Goal: Transaction & Acquisition: Purchase product/service

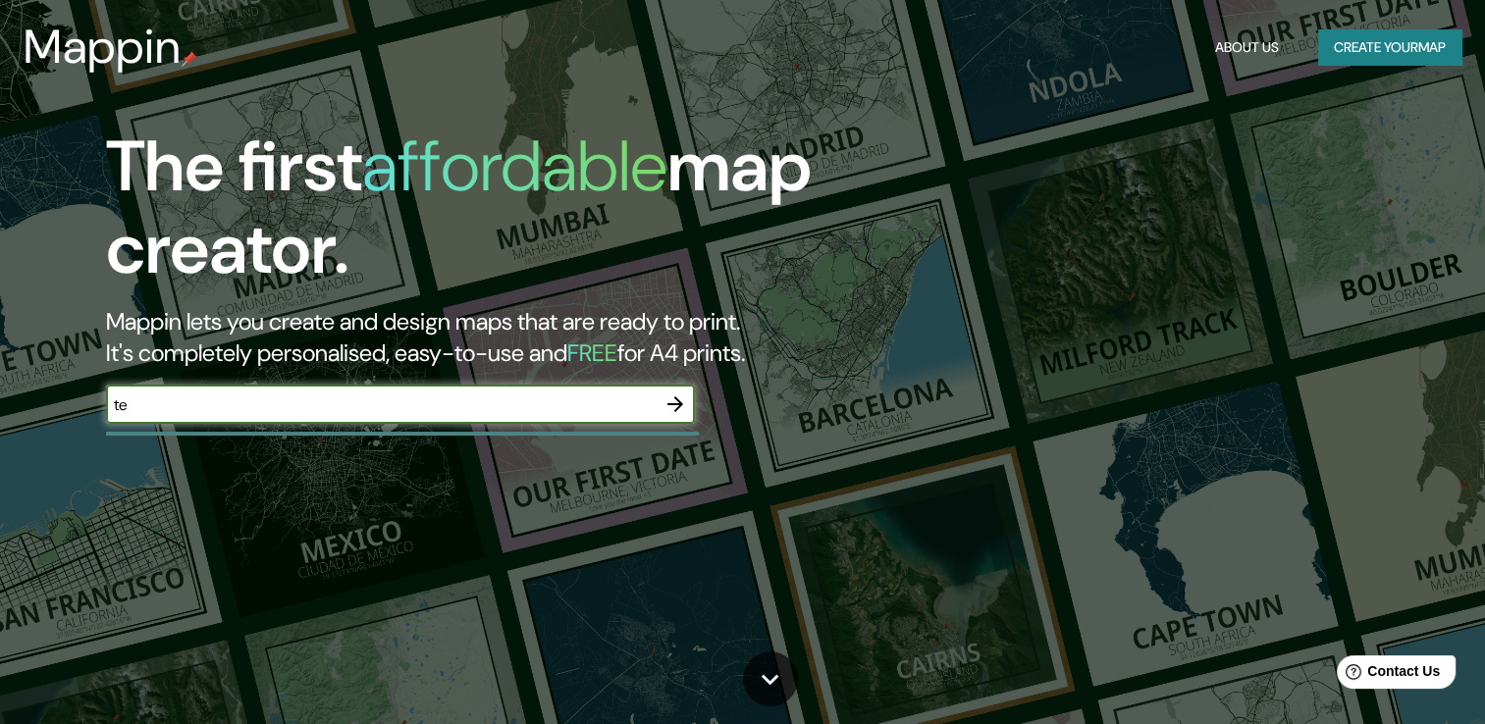
type input "t"
type input "[GEOGRAPHIC_DATA]"
click at [677, 398] on icon "button" at bounding box center [675, 404] width 16 height 16
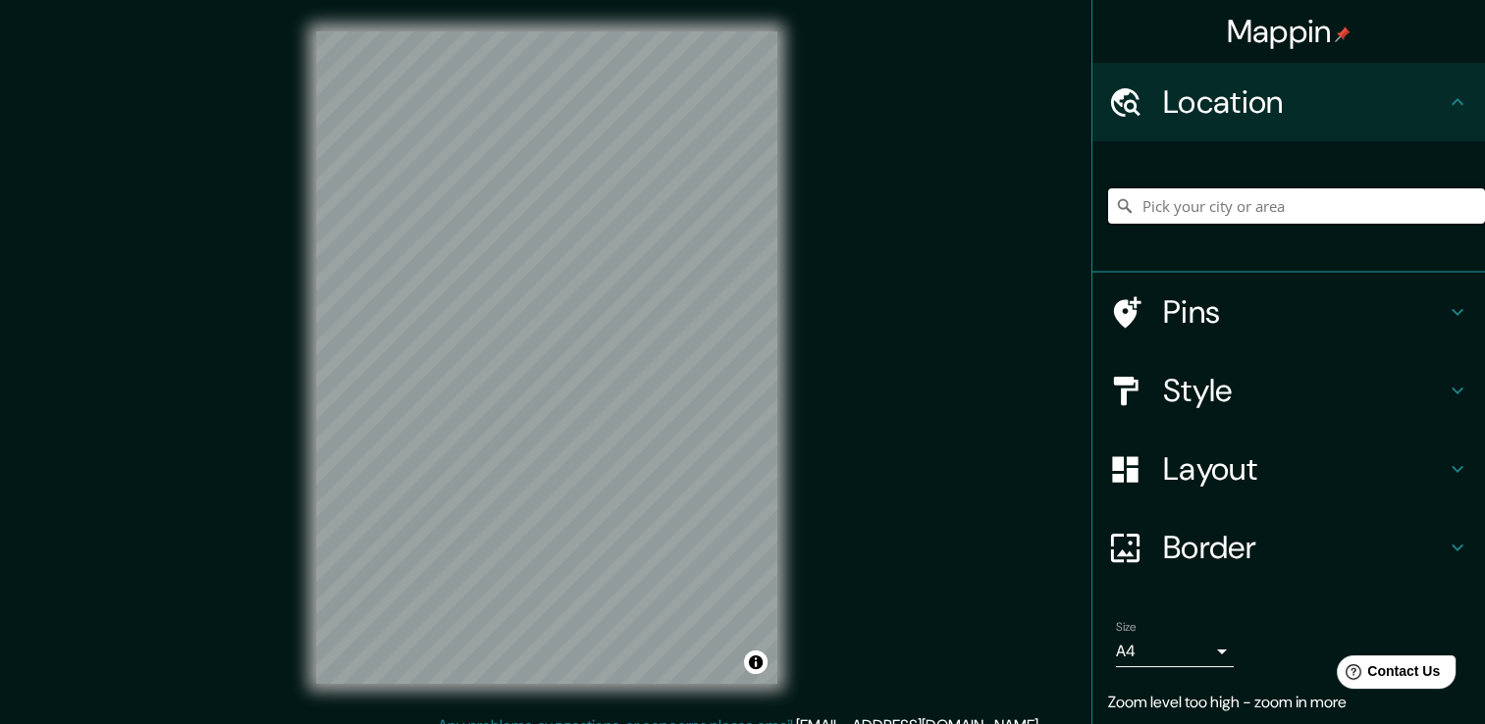
click at [1230, 216] on input "Pick your city or area" at bounding box center [1296, 205] width 377 height 35
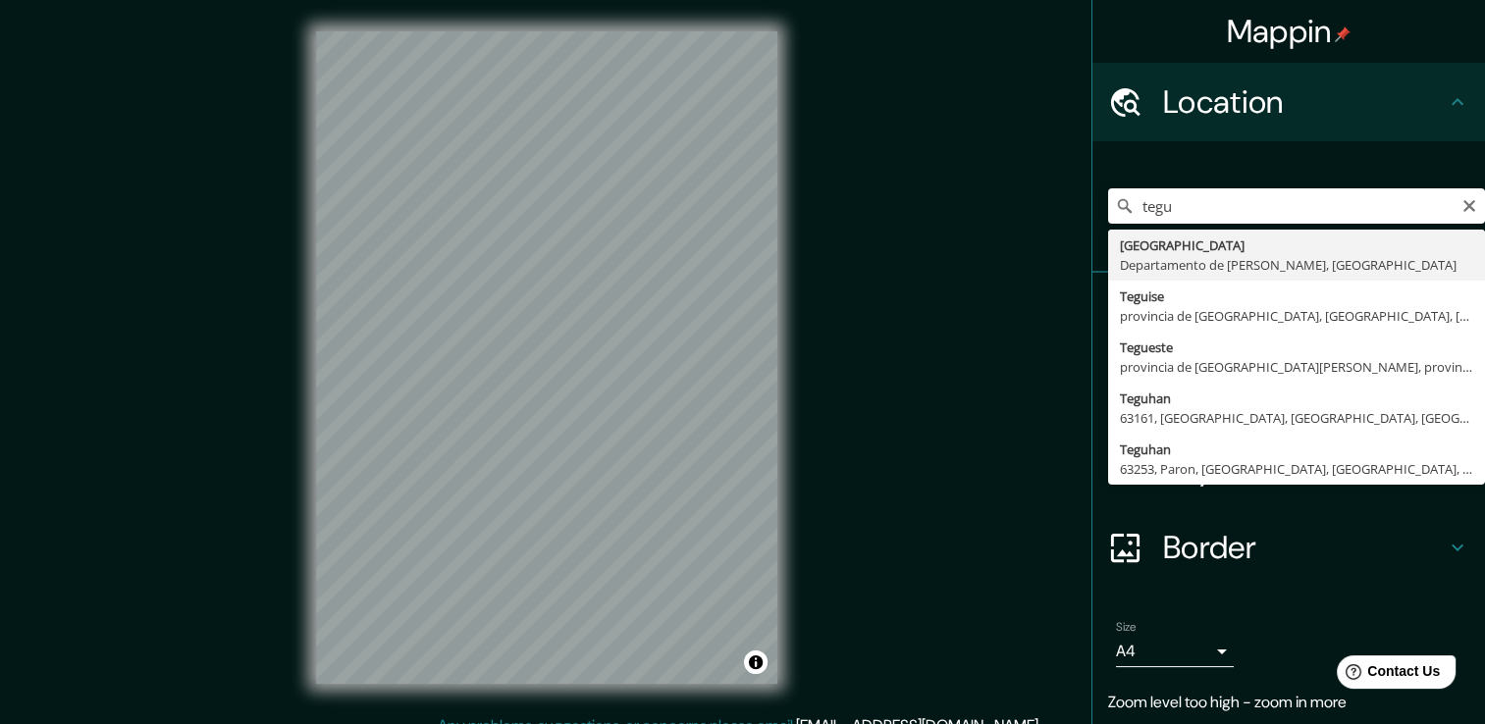
type input "[GEOGRAPHIC_DATA], [GEOGRAPHIC_DATA][PERSON_NAME], [GEOGRAPHIC_DATA]"
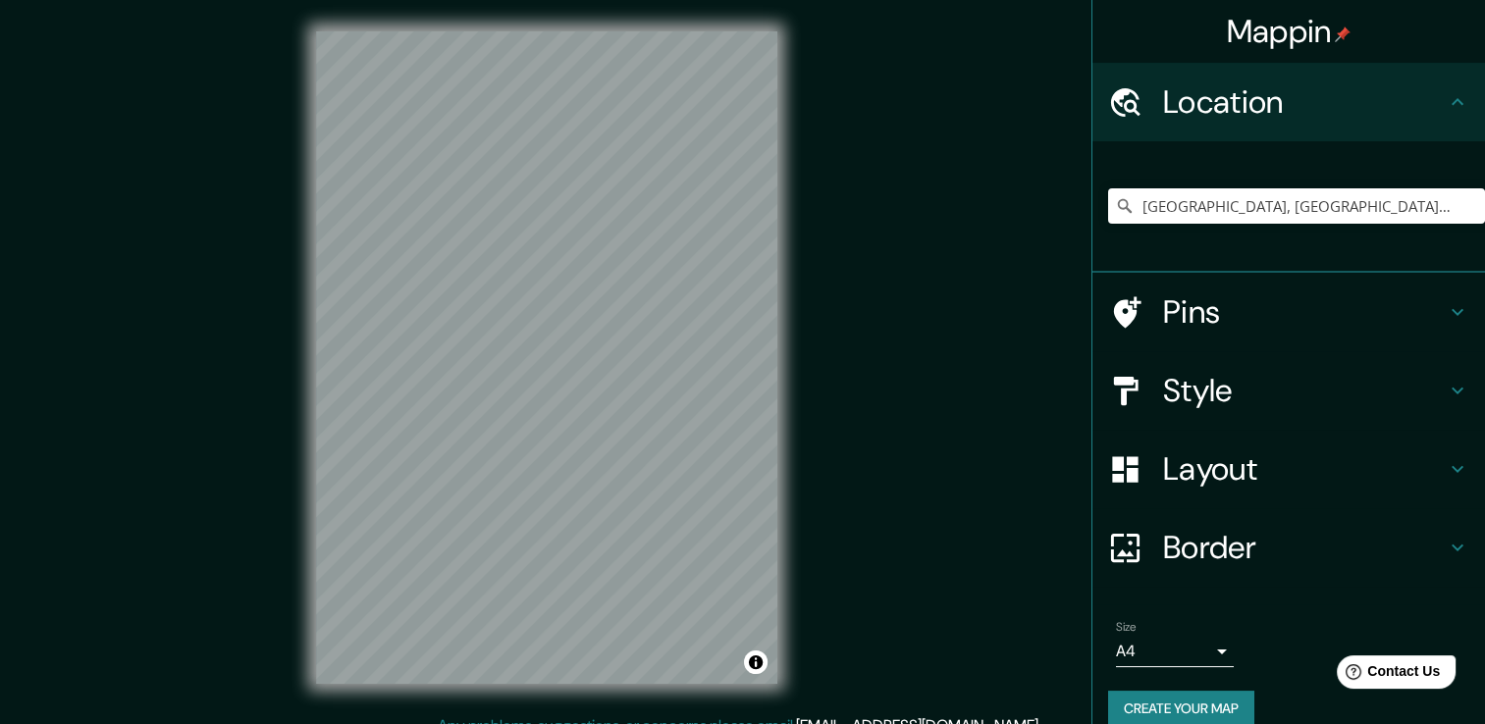
click at [1445, 385] on icon at bounding box center [1457, 391] width 24 height 24
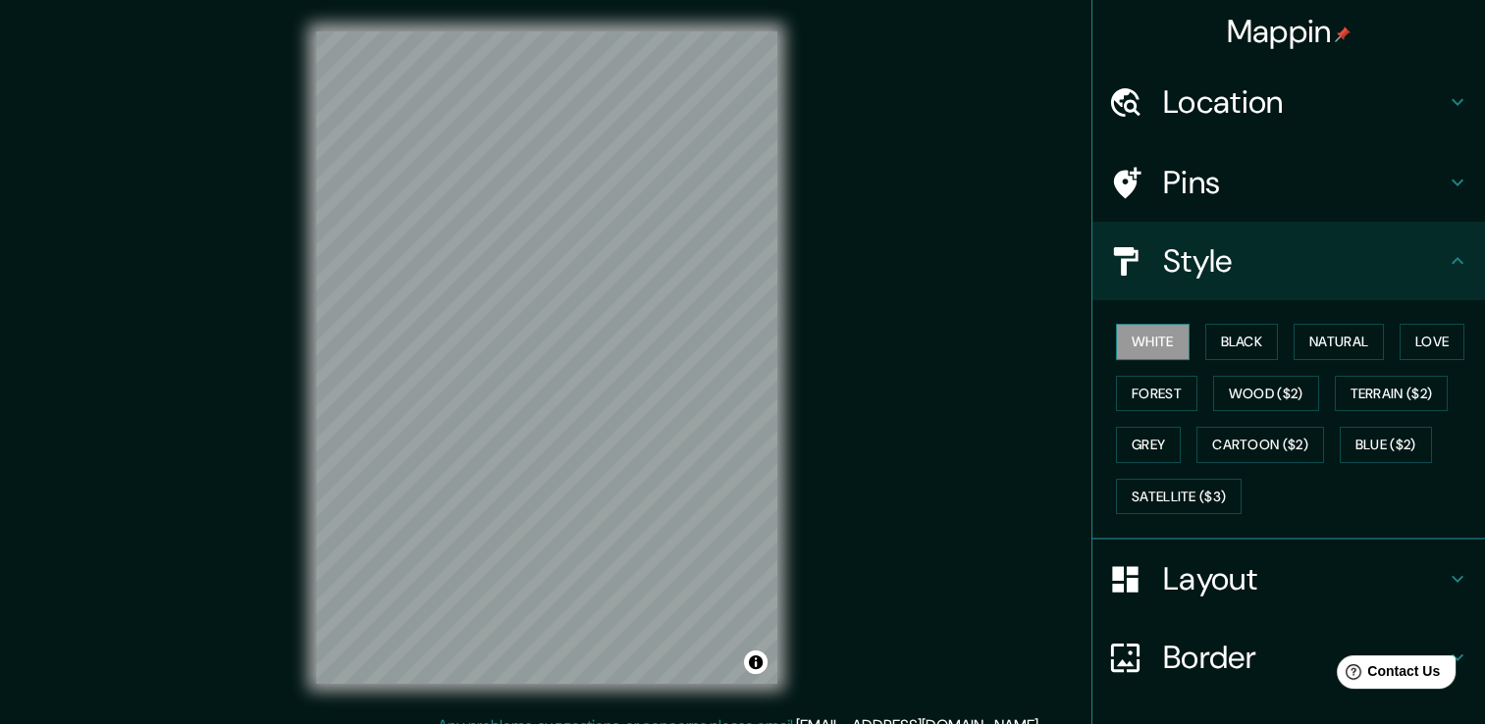
click at [1122, 350] on button "White" at bounding box center [1153, 342] width 74 height 36
click at [1142, 335] on button "White" at bounding box center [1153, 342] width 74 height 36
click at [1217, 341] on button "Black" at bounding box center [1242, 342] width 74 height 36
click at [1338, 346] on button "Natural" at bounding box center [1338, 342] width 90 height 36
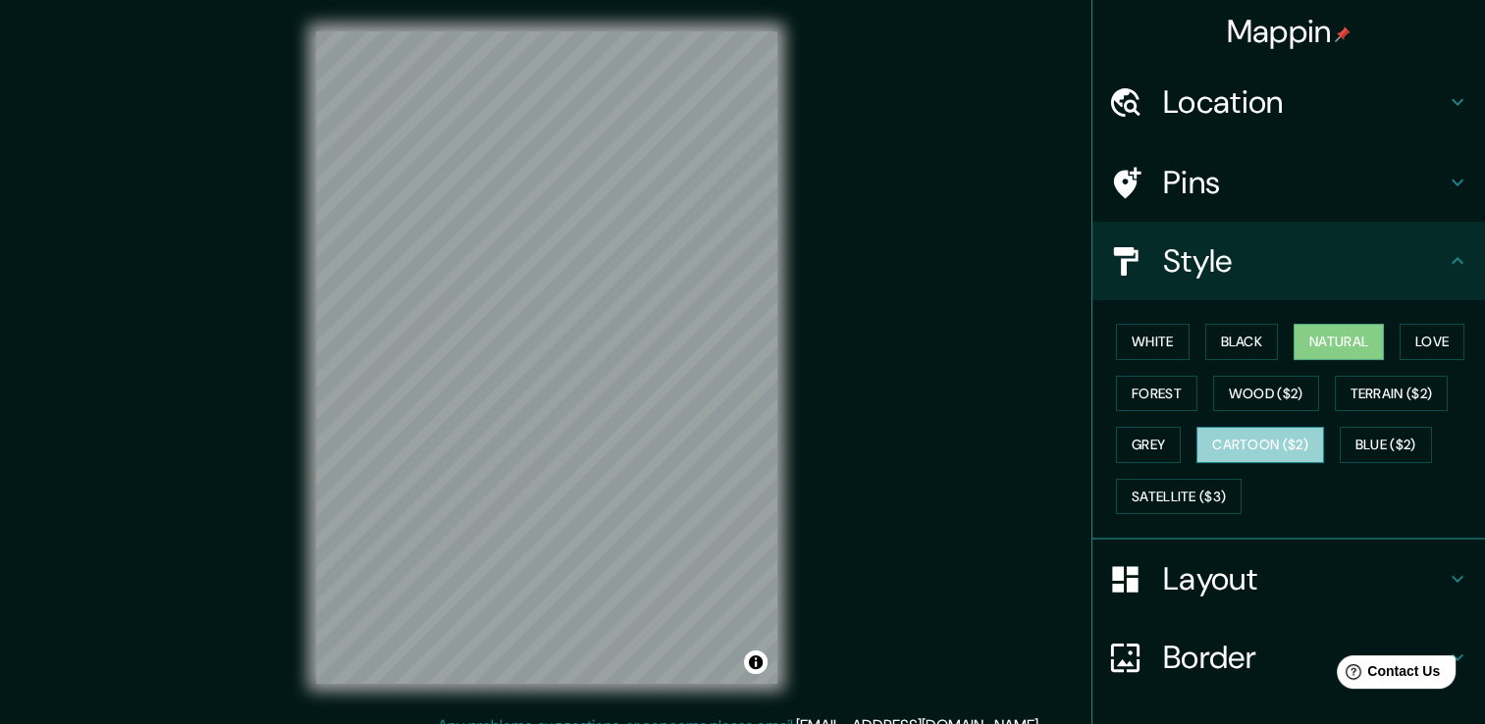
click at [1213, 433] on button "Cartoon ($2)" at bounding box center [1260, 445] width 128 height 36
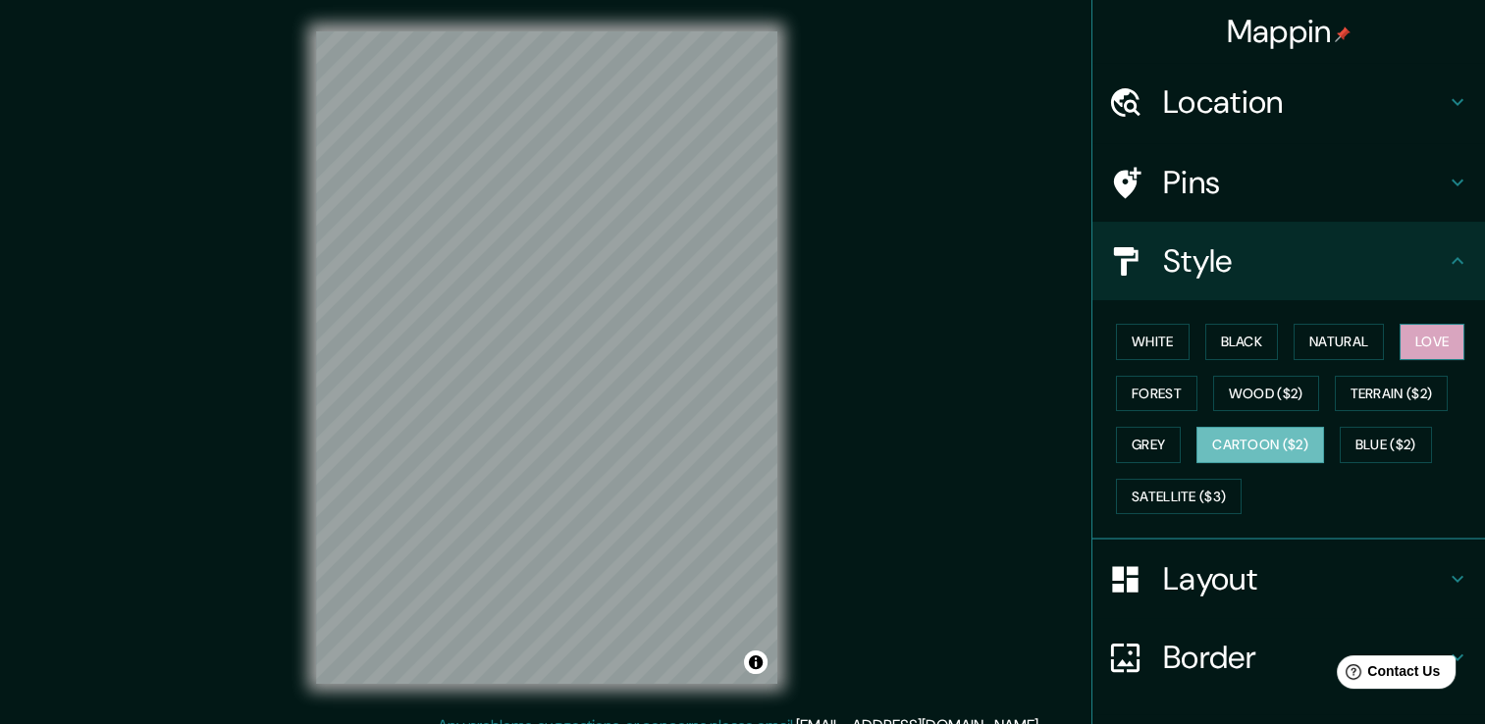
click at [1428, 339] on button "Love" at bounding box center [1431, 342] width 65 height 36
click at [1172, 388] on button "Forest" at bounding box center [1156, 394] width 81 height 36
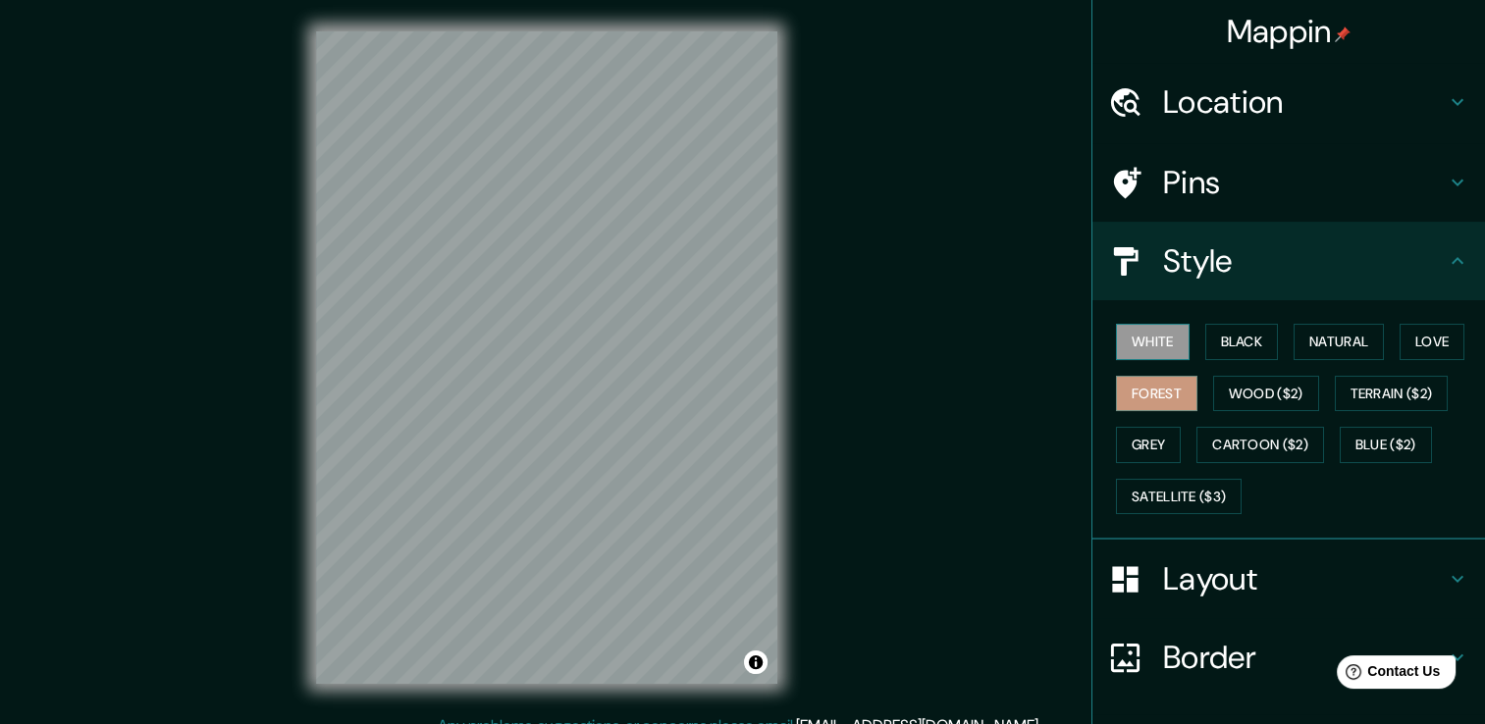
click at [1143, 334] on button "White" at bounding box center [1153, 342] width 74 height 36
